Goal: Find specific page/section: Find specific page/section

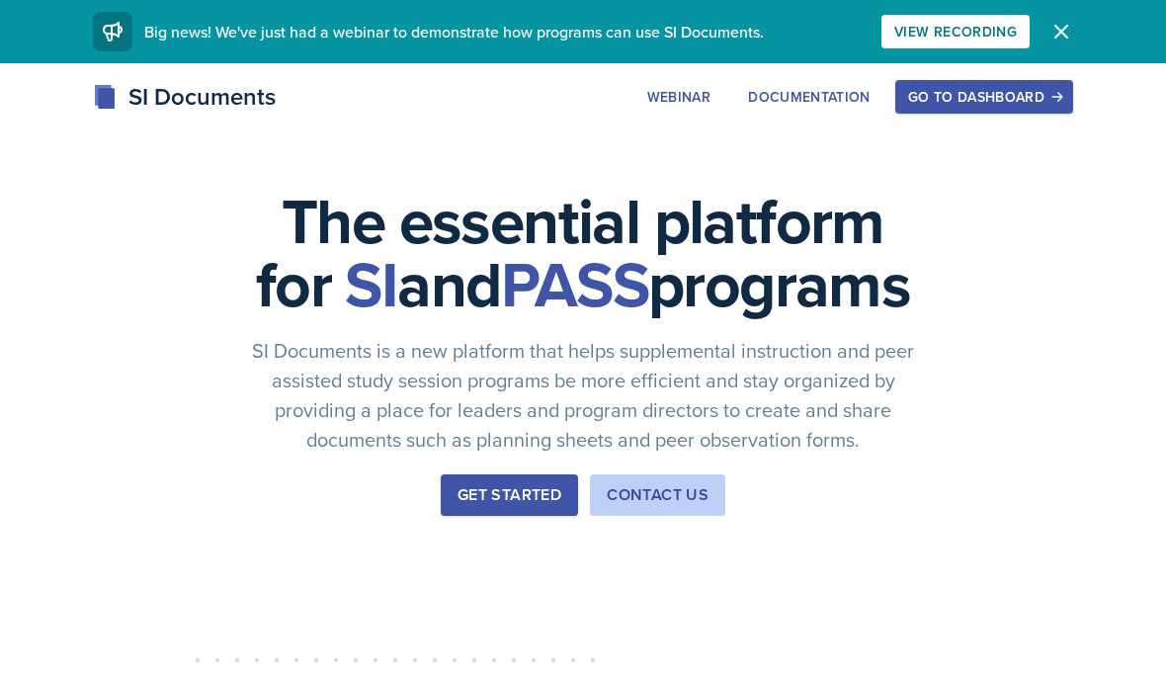
click at [988, 90] on div "Go to Dashboard" at bounding box center [984, 97] width 152 height 16
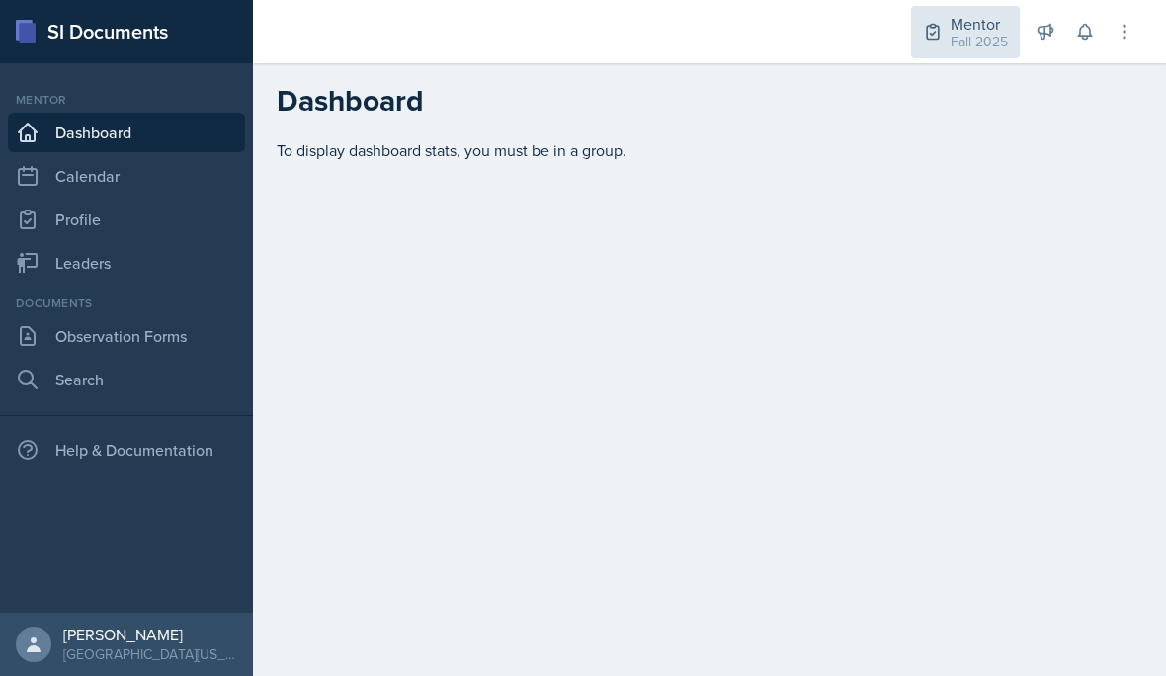
click at [974, 49] on div "Fall 2025" at bounding box center [978, 42] width 57 height 21
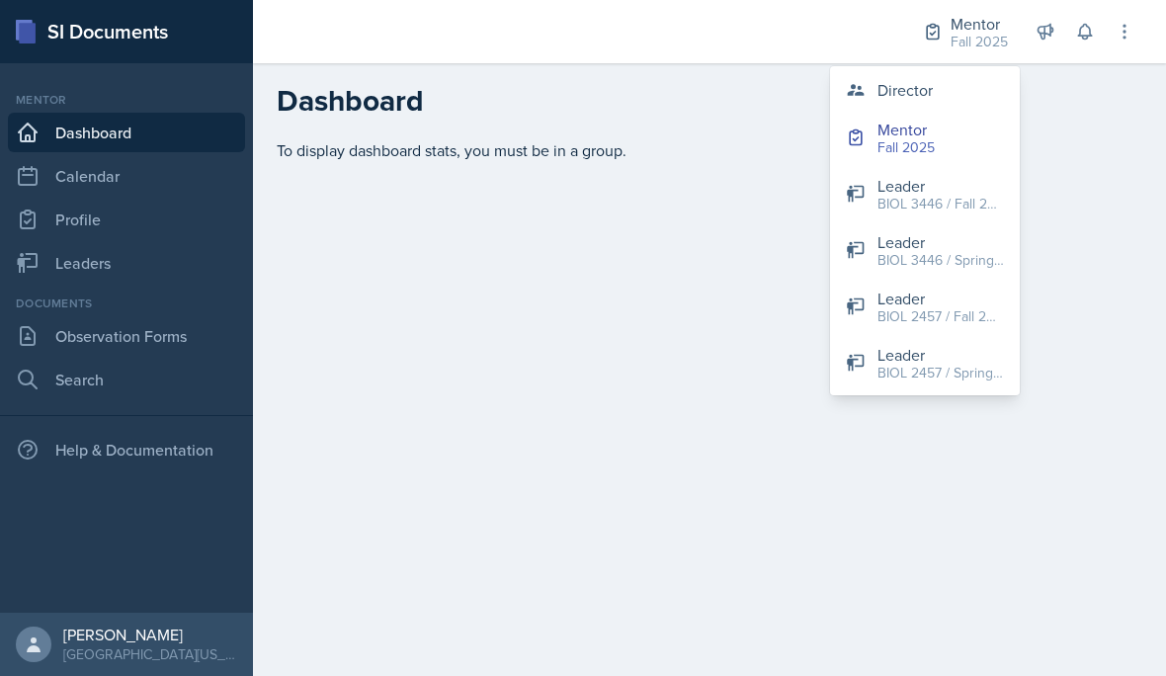
click at [1095, 192] on div "To display dashboard stats, you must be in a group." at bounding box center [709, 173] width 913 height 71
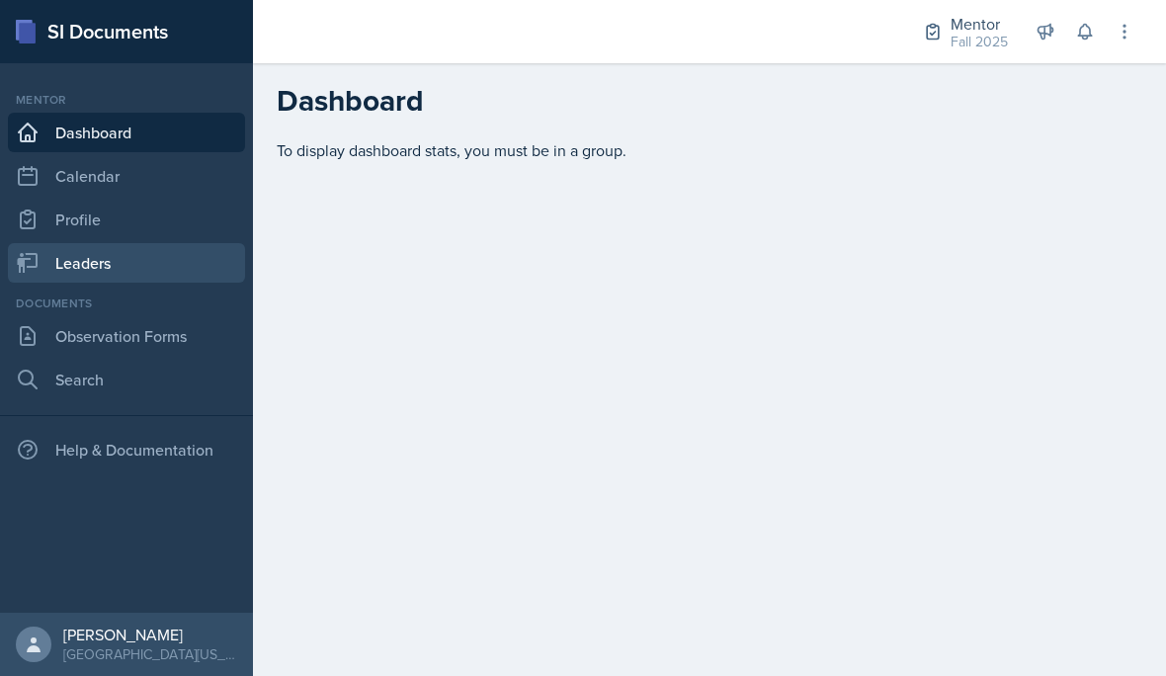
click at [26, 260] on icon at bounding box center [28, 263] width 21 height 20
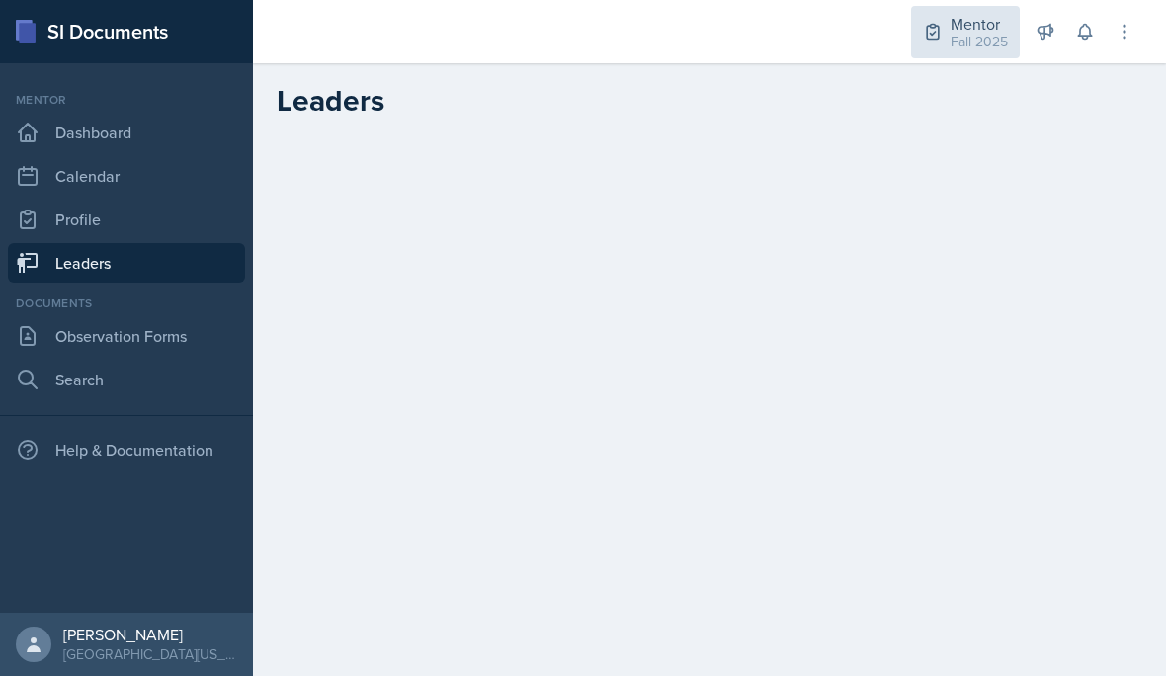
click at [976, 40] on div "Fall 2025" at bounding box center [978, 42] width 57 height 21
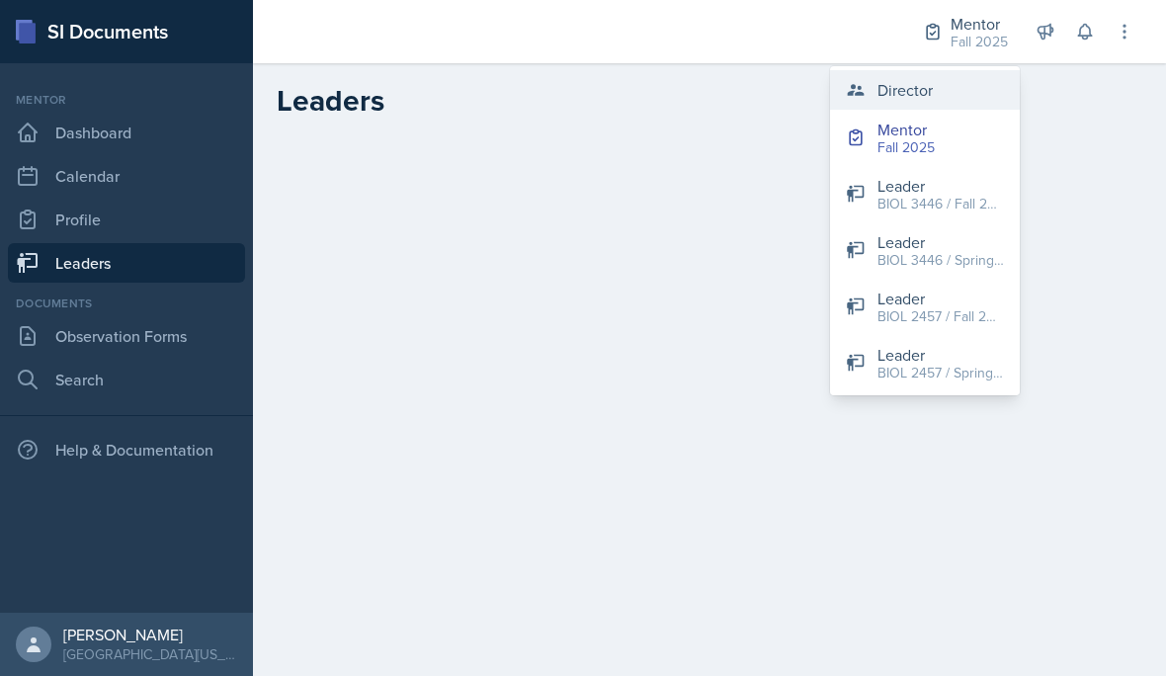
click at [931, 95] on div "Director" at bounding box center [904, 90] width 55 height 24
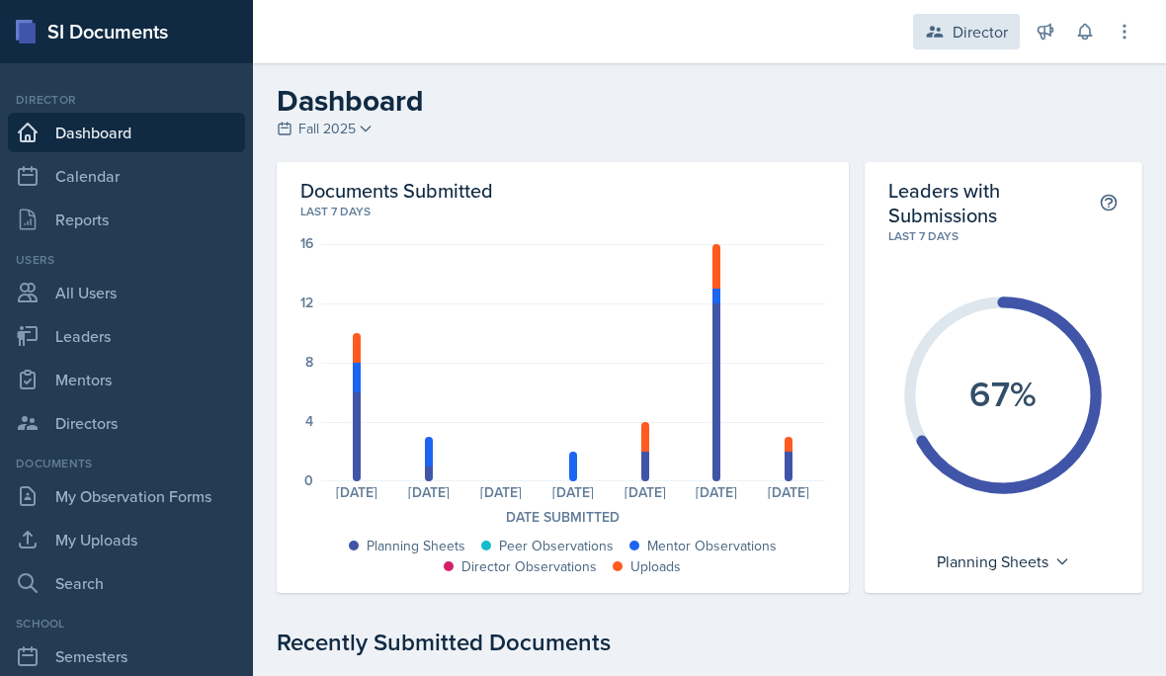
click at [972, 34] on div "Director" at bounding box center [979, 32] width 55 height 24
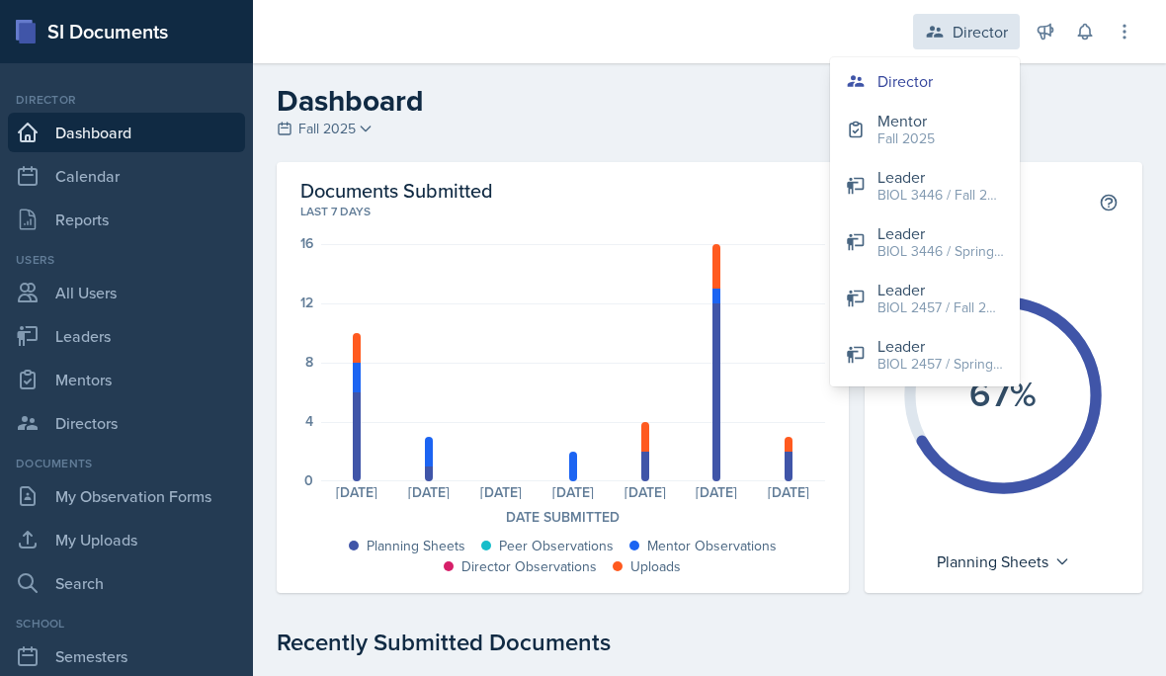
click at [980, 30] on div "Director" at bounding box center [979, 32] width 55 height 24
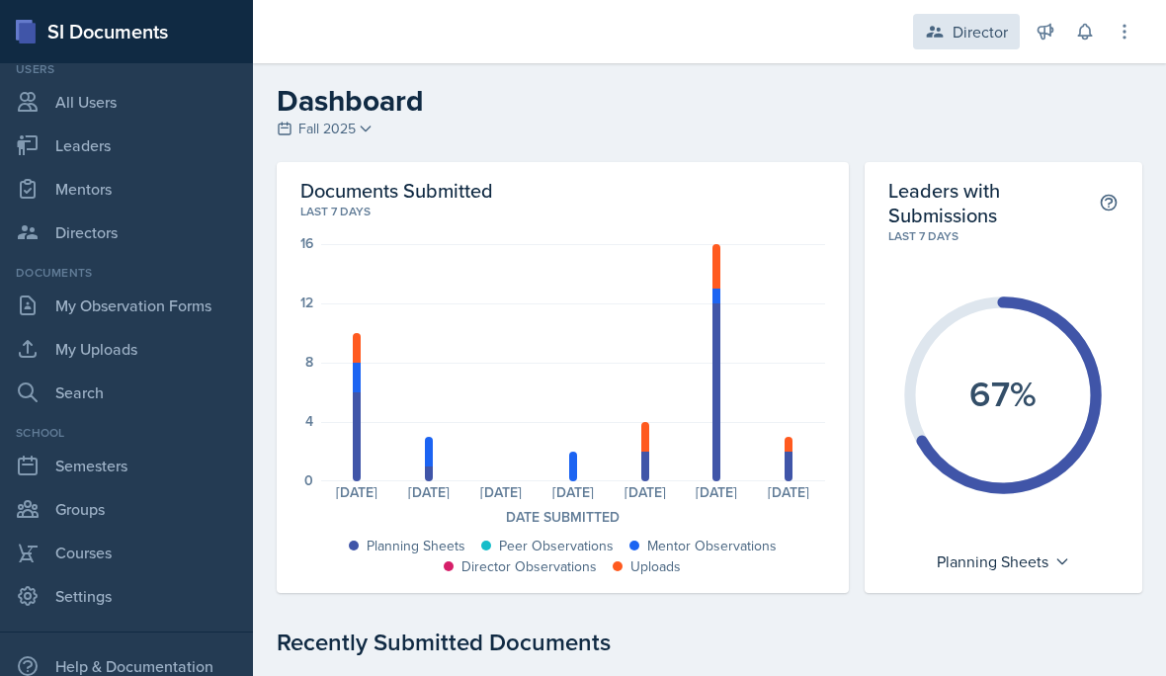
scroll to position [191, 0]
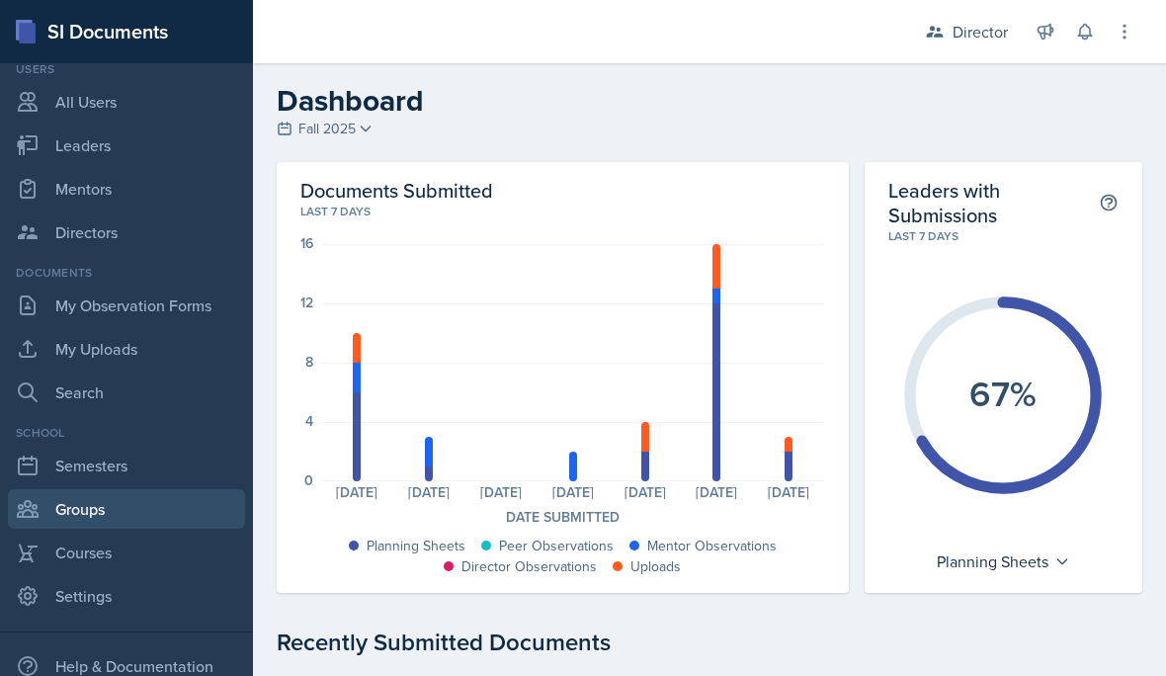
click at [81, 507] on link "Groups" at bounding box center [126, 509] width 237 height 40
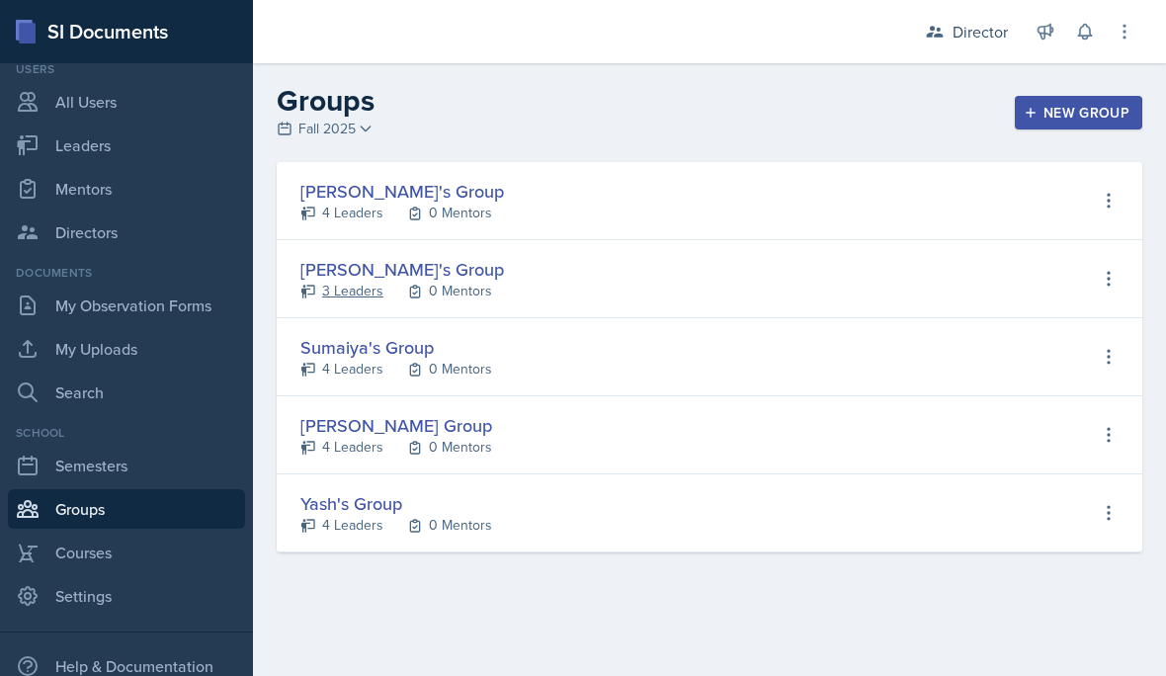
click at [355, 298] on div "3 Leaders" at bounding box center [352, 291] width 61 height 21
select select "a8c40de0-d7eb-4f82-90ee-ac0c6ce45f71"
select select "dce48042-44b8-4137-8307-42576d4d3cd4"
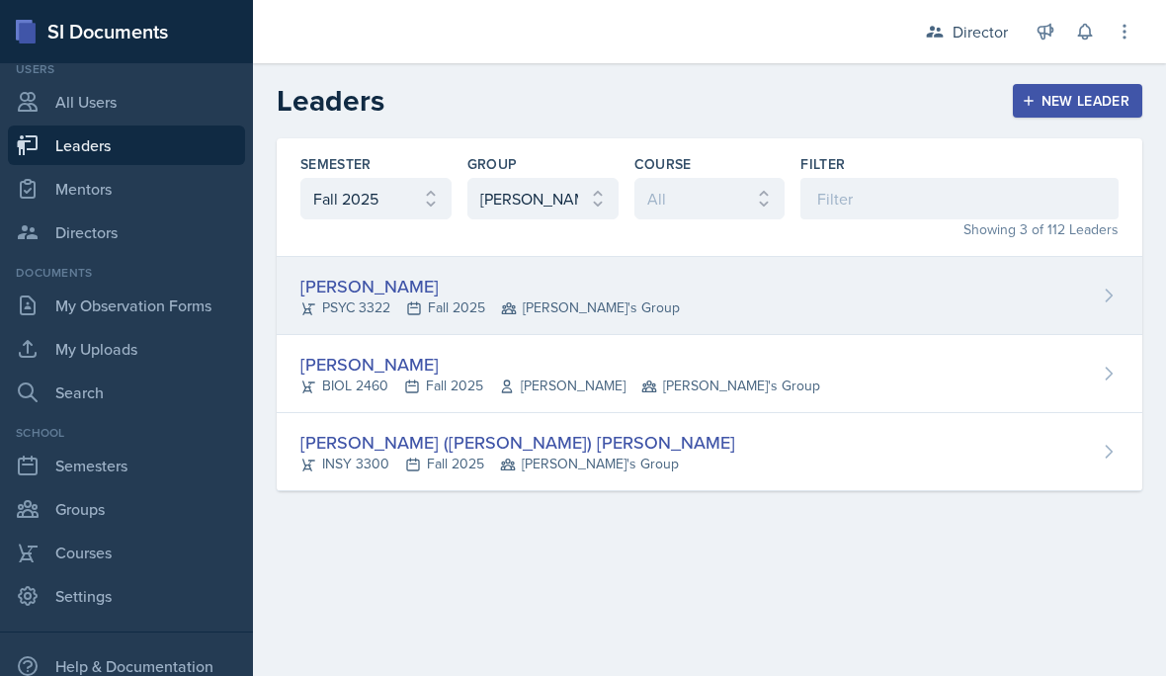
click at [501, 291] on div "[PERSON_NAME]" at bounding box center [489, 286] width 379 height 27
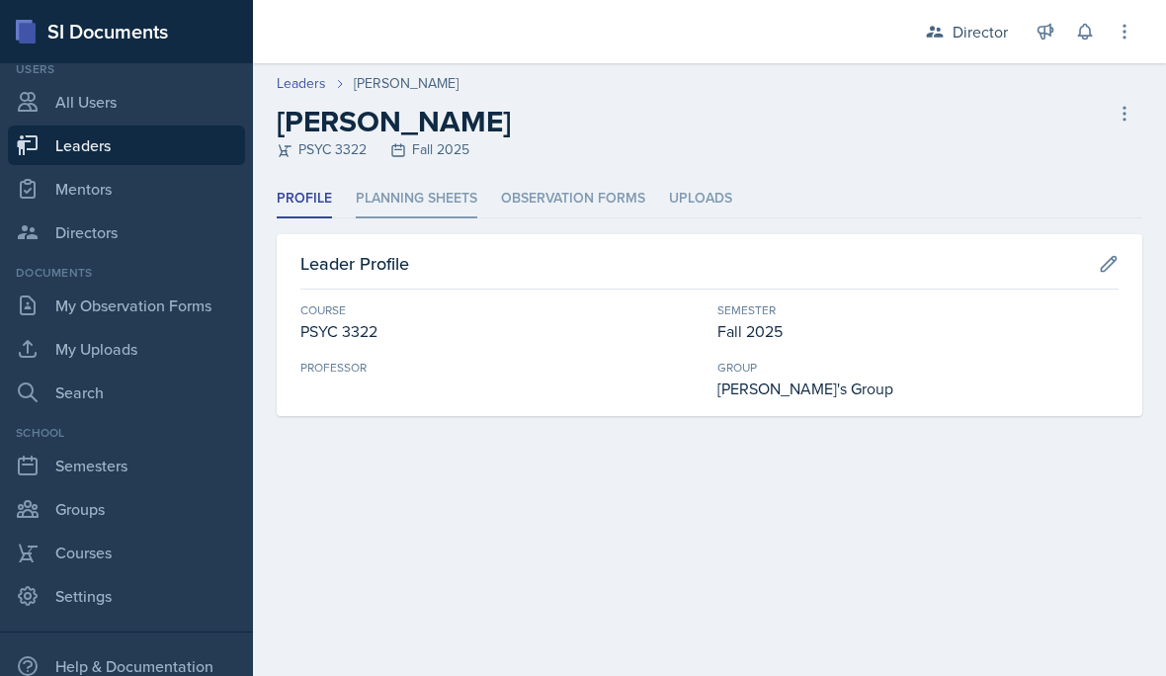
click at [445, 205] on li "Planning Sheets" at bounding box center [417, 199] width 122 height 39
